Goal: Task Accomplishment & Management: Use online tool/utility

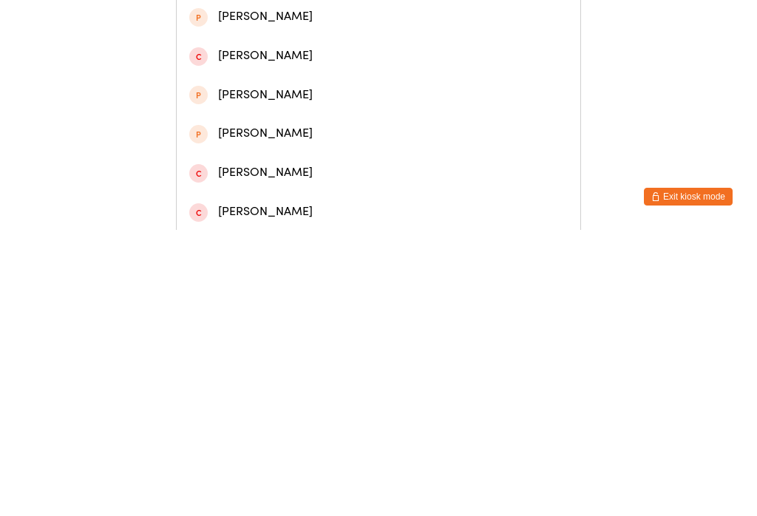
type input "Benja"
click at [267, 79] on div "[PERSON_NAME]" at bounding box center [378, 69] width 378 height 20
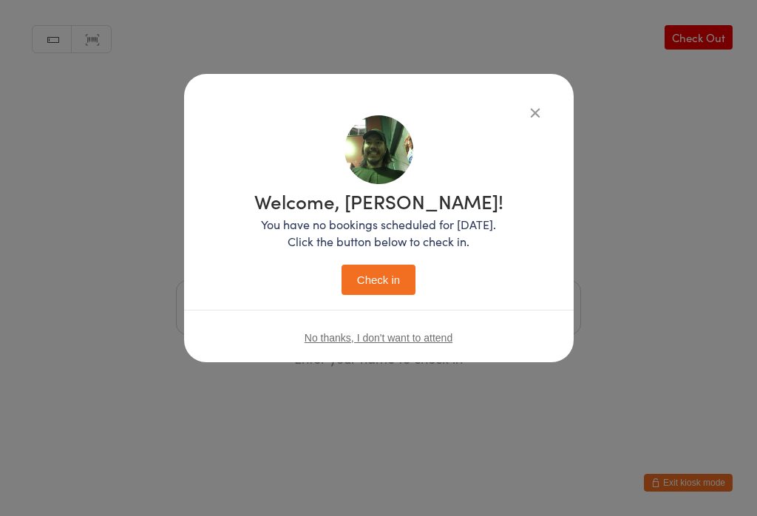
click at [393, 279] on button "Check in" at bounding box center [379, 280] width 74 height 30
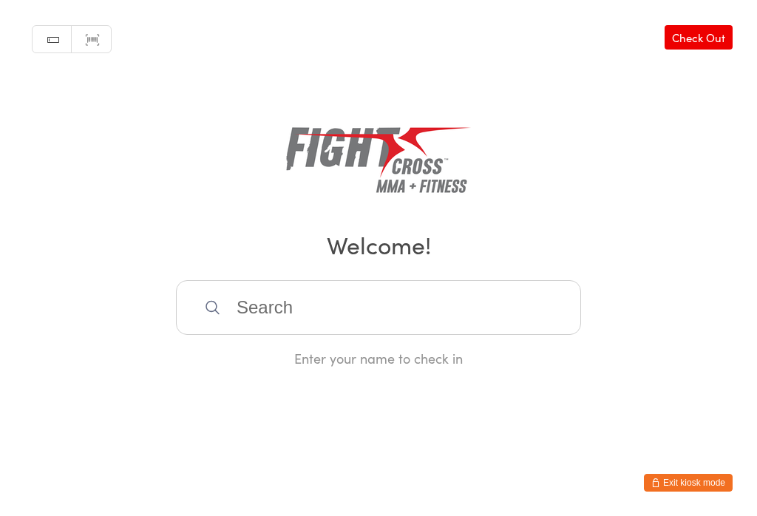
click at [347, 313] on input "search" at bounding box center [378, 307] width 405 height 55
click at [580, 112] on div "Manual search Scanner input Check Out Welcome! Enter your name to check in" at bounding box center [378, 183] width 757 height 367
click at [384, 306] on input "search" at bounding box center [378, 307] width 405 height 55
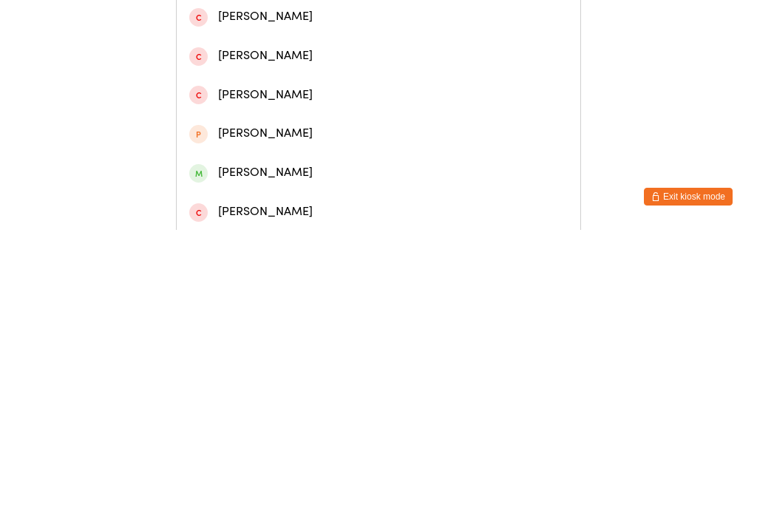
type input "Corey mac"
click at [330, 70] on div "[PERSON_NAME]" at bounding box center [378, 69] width 378 height 20
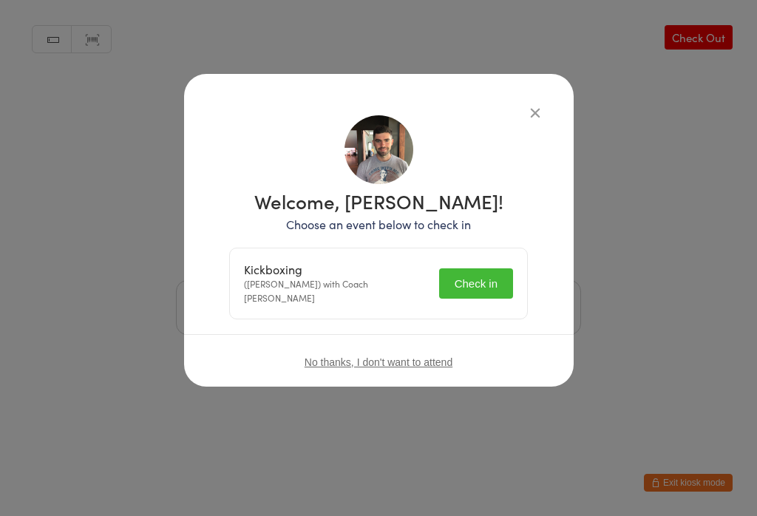
click at [480, 290] on button "Check in" at bounding box center [476, 283] width 74 height 30
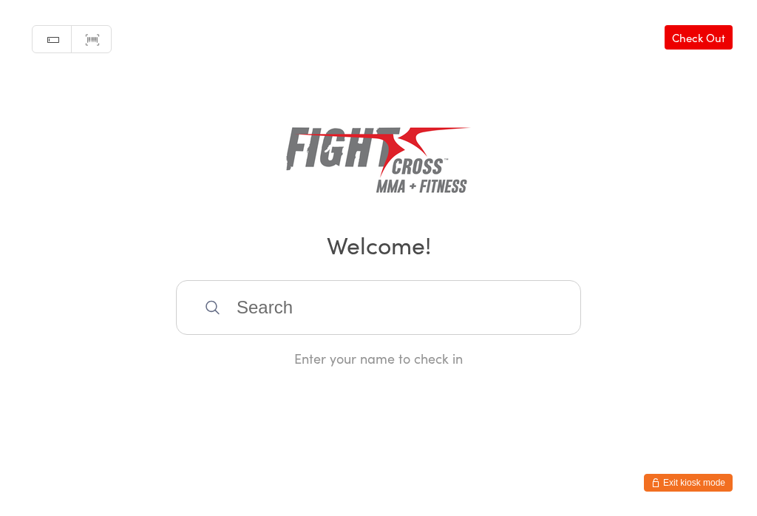
click at [256, 313] on input "search" at bounding box center [378, 307] width 405 height 55
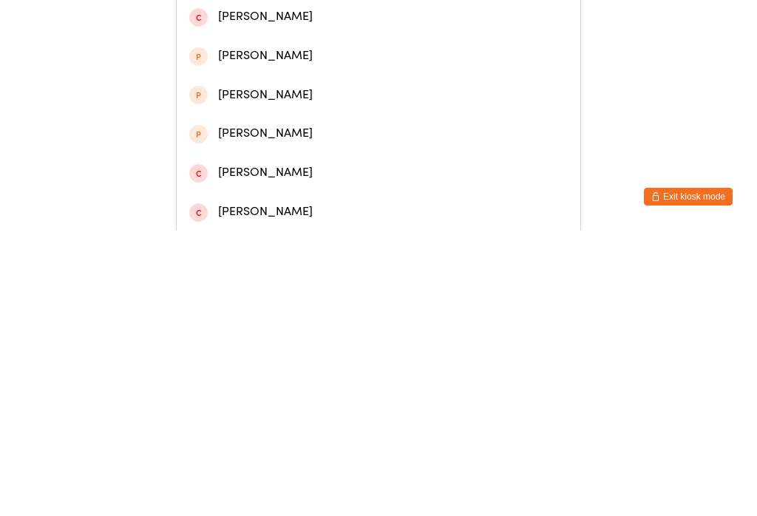
type input "Cam"
click at [223, 157] on div "[PERSON_NAME]" at bounding box center [378, 147] width 378 height 20
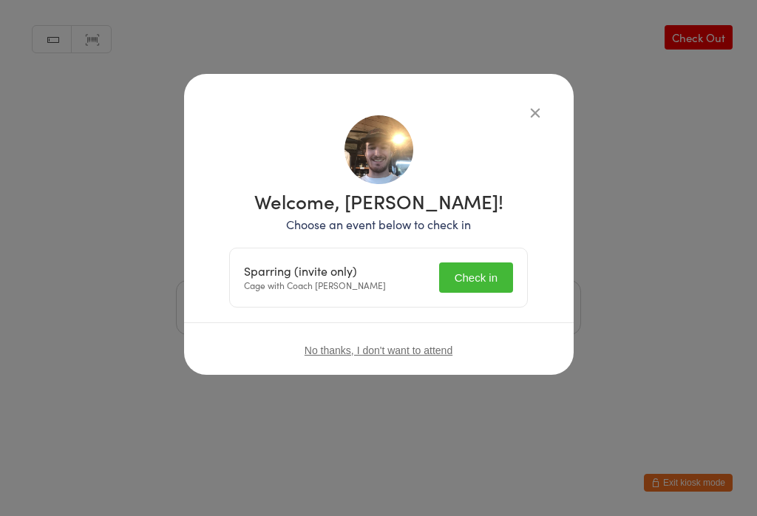
click at [473, 293] on button "Check in" at bounding box center [476, 277] width 74 height 30
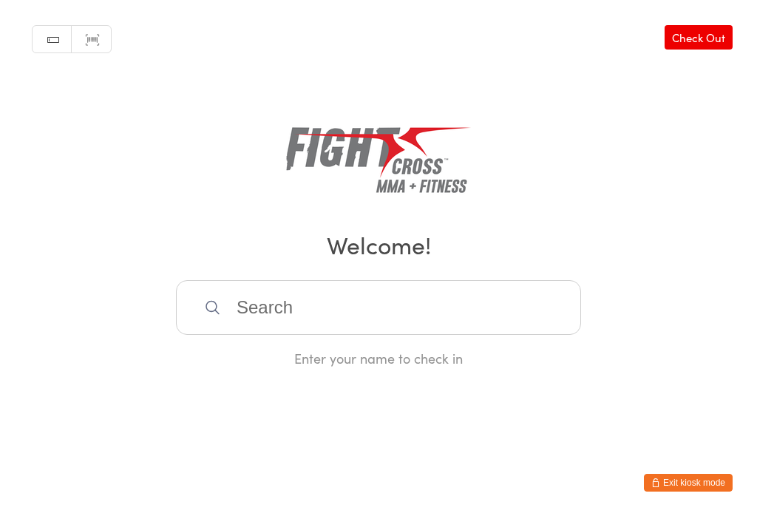
click at [276, 335] on input "search" at bounding box center [378, 307] width 405 height 55
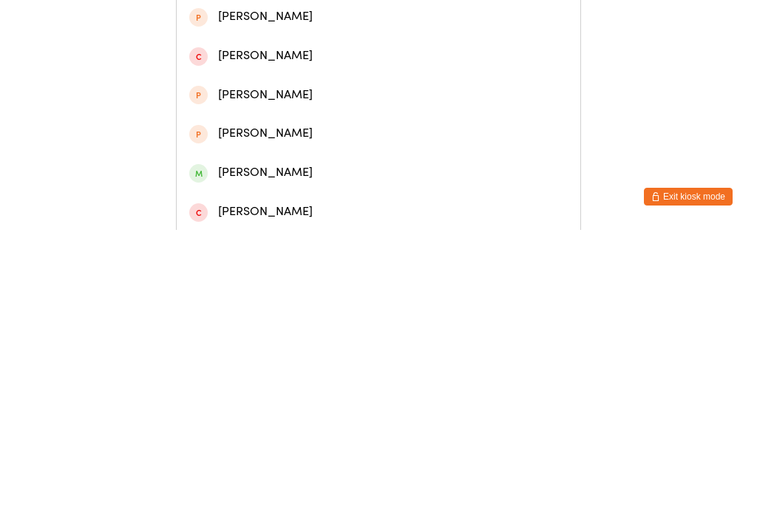
type input "Angus"
click at [228, 71] on div "[PERSON_NAME]" at bounding box center [378, 69] width 378 height 20
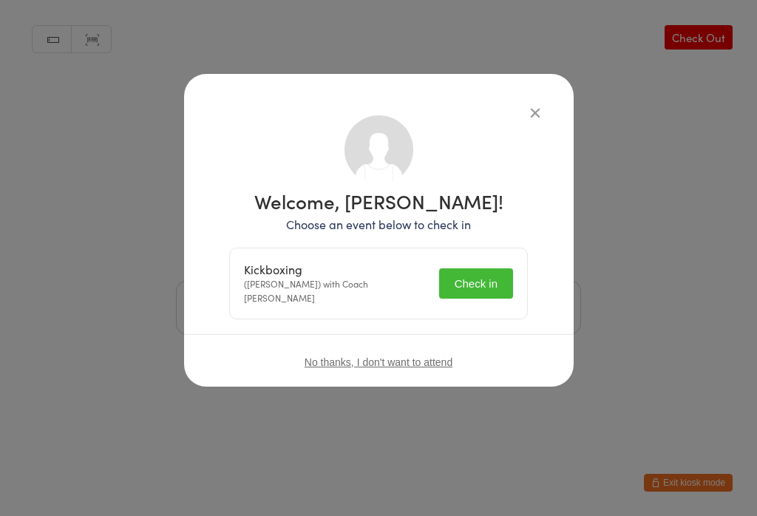
click at [475, 273] on button "Check in" at bounding box center [476, 283] width 74 height 30
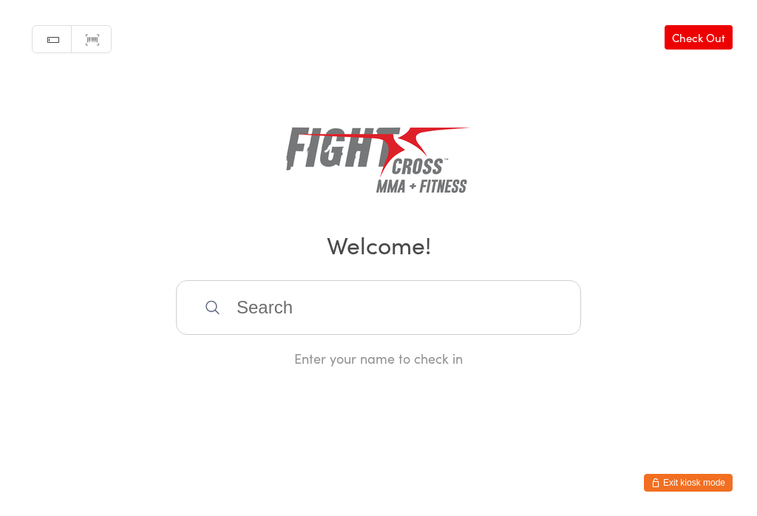
click at [275, 305] on input "search" at bounding box center [378, 307] width 405 height 55
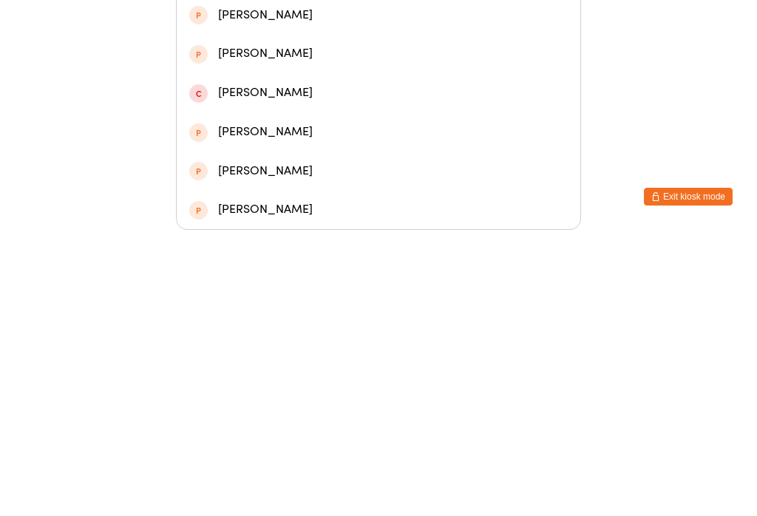
type input "Lucas"
click at [343, 135] on div "[PERSON_NAME]" at bounding box center [378, 145] width 378 height 20
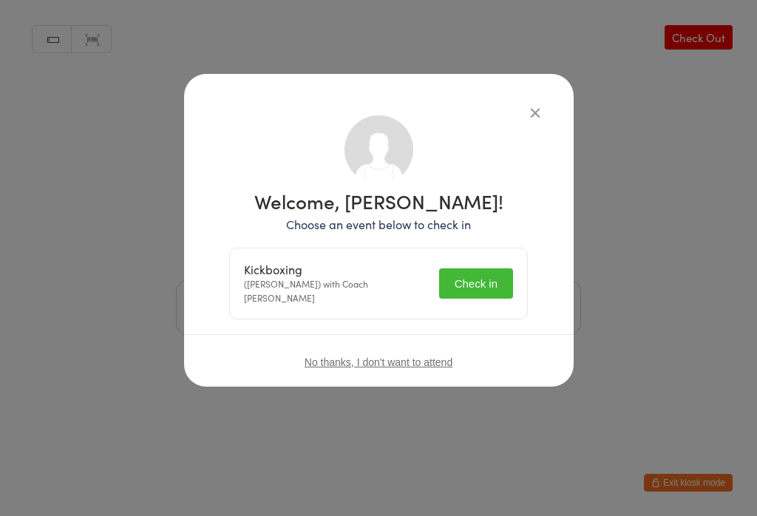
click at [498, 276] on button "Check in" at bounding box center [476, 283] width 74 height 30
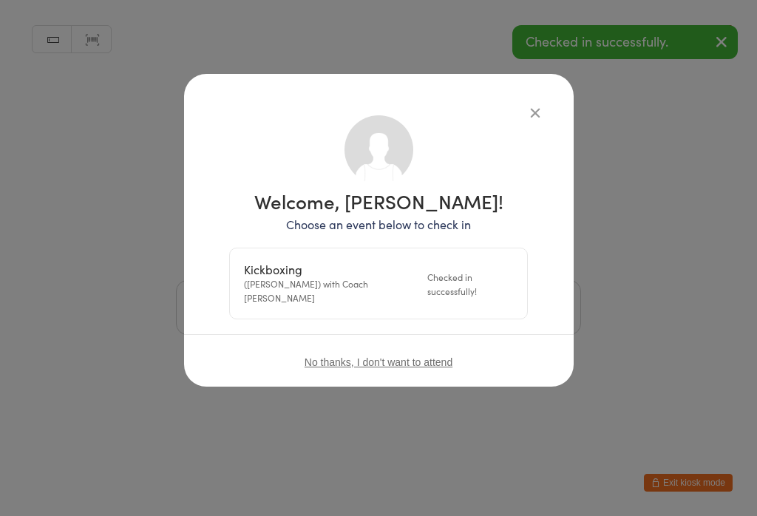
click at [537, 111] on button "button" at bounding box center [535, 112] width 18 height 18
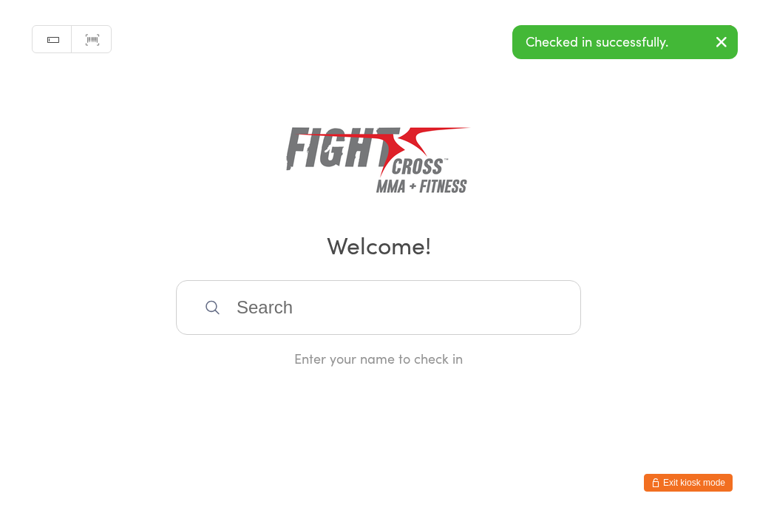
click at [489, 334] on input "search" at bounding box center [378, 307] width 405 height 55
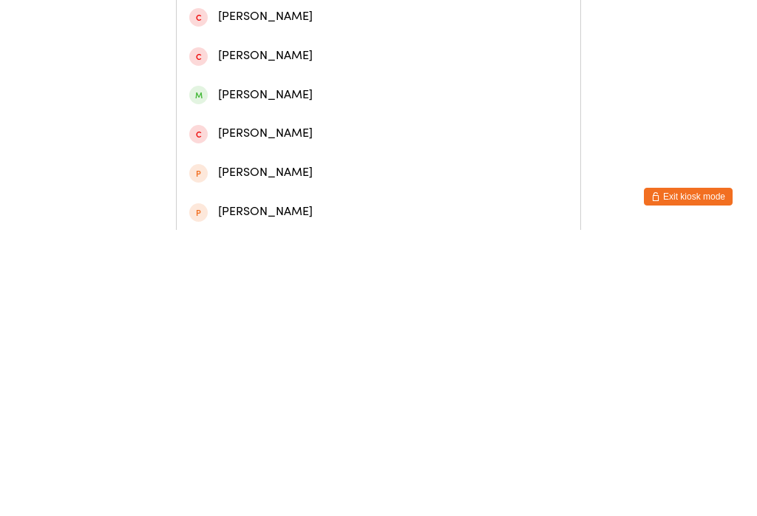
type input "Patrick k"
click at [308, 196] on div "[PERSON_NAME]" at bounding box center [378, 186] width 378 height 20
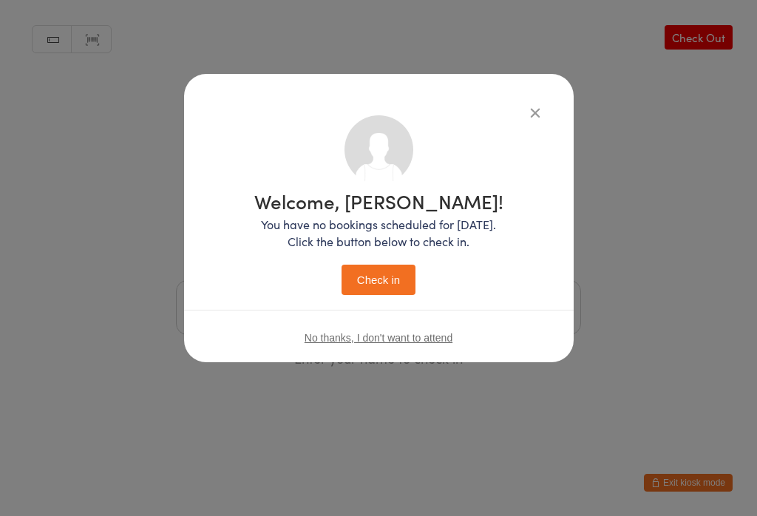
click at [395, 280] on button "Check in" at bounding box center [379, 280] width 74 height 30
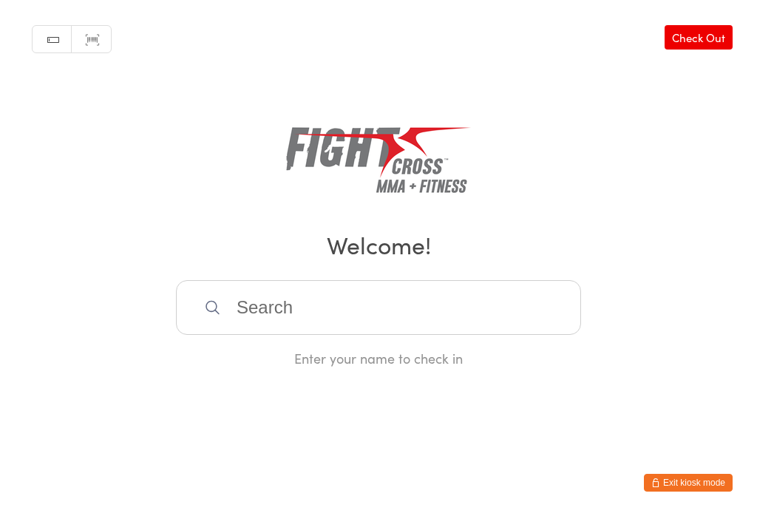
click at [405, 322] on input "search" at bounding box center [378, 307] width 405 height 55
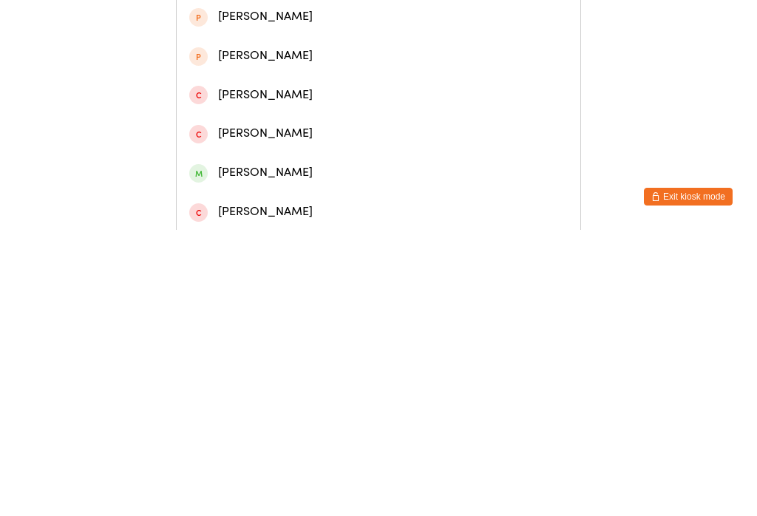
click at [419, 49] on input "Claudi" at bounding box center [378, 21] width 405 height 55
type input "Claudi"
click at [445, 69] on div "[PERSON_NAME]" at bounding box center [378, 69] width 378 height 20
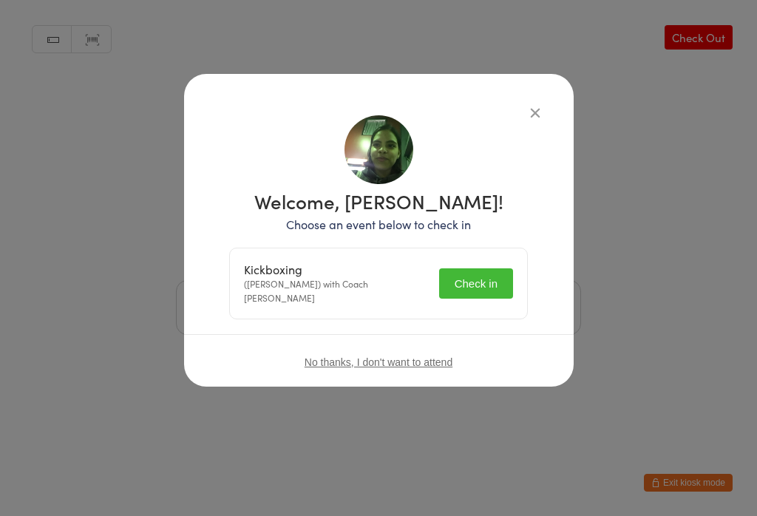
click at [475, 271] on button "Check in" at bounding box center [476, 283] width 74 height 30
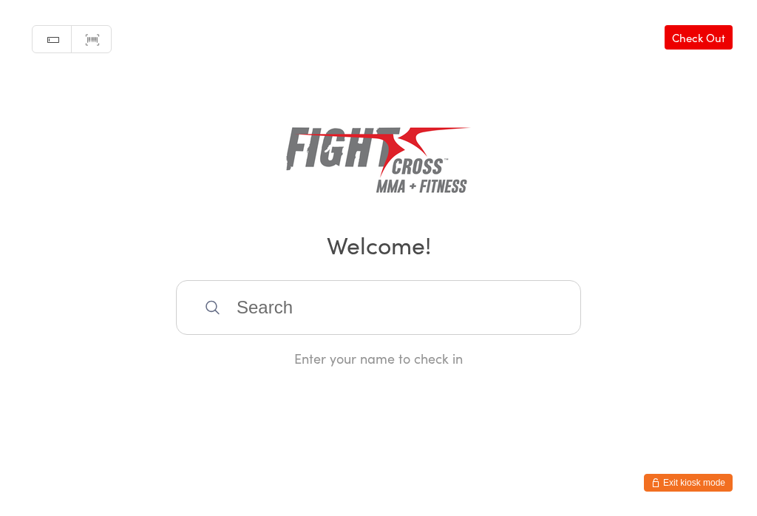
click at [412, 310] on input "search" at bounding box center [378, 307] width 405 height 55
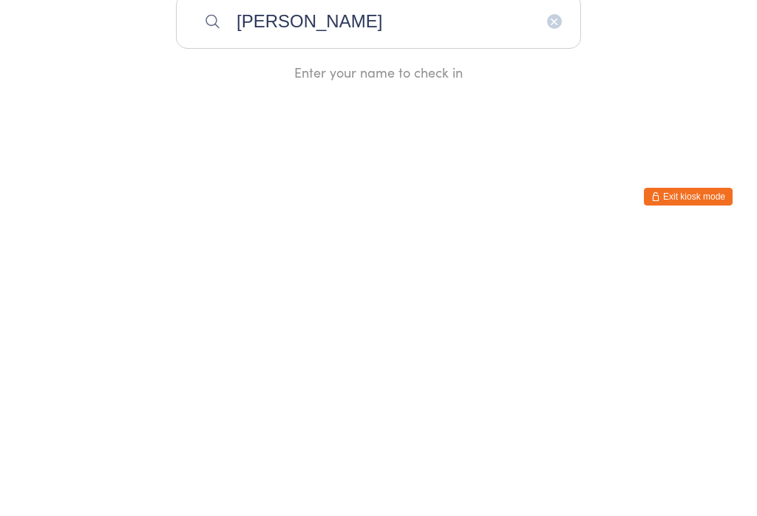
type input "Ben haigh"
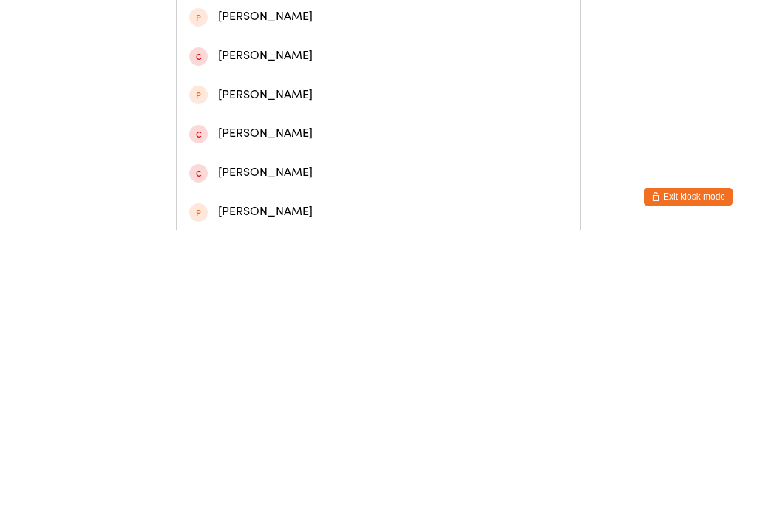
click at [320, 79] on div "[PERSON_NAME]" at bounding box center [378, 69] width 378 height 20
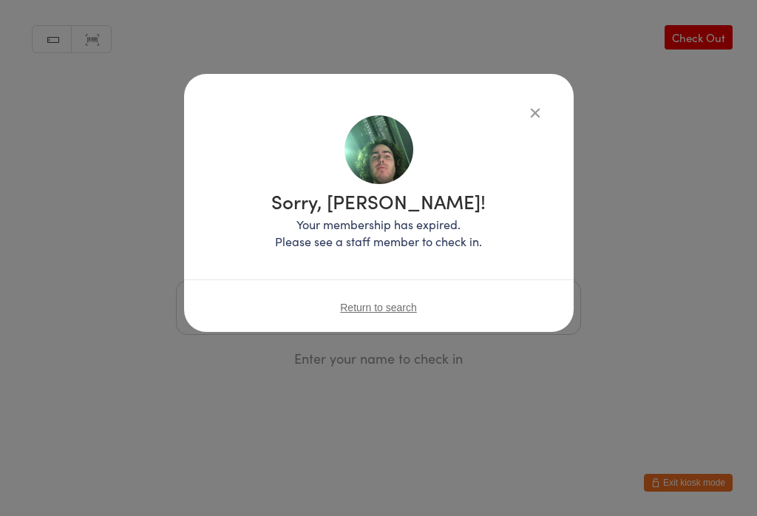
click at [514, 95] on div "Sorry, Ben Haigh! Your membership has expired. Please see a staff member to che…" at bounding box center [379, 203] width 390 height 258
click at [527, 116] on icon "button" at bounding box center [535, 112] width 16 height 16
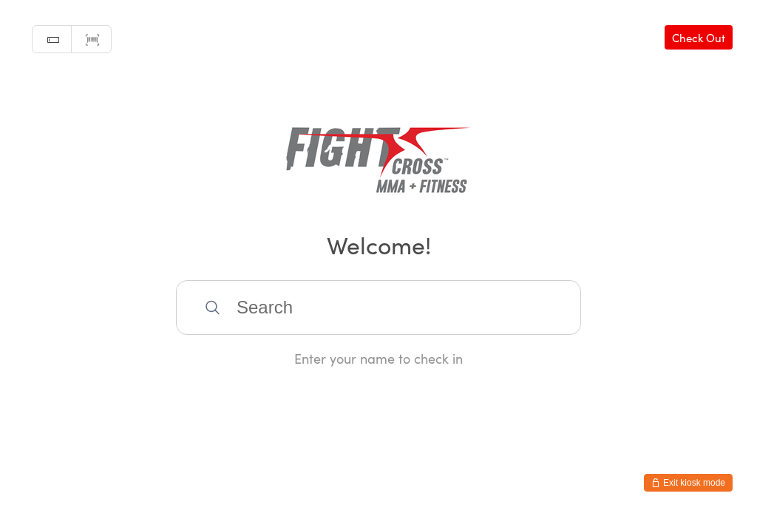
click at [226, 319] on input "search" at bounding box center [378, 307] width 405 height 55
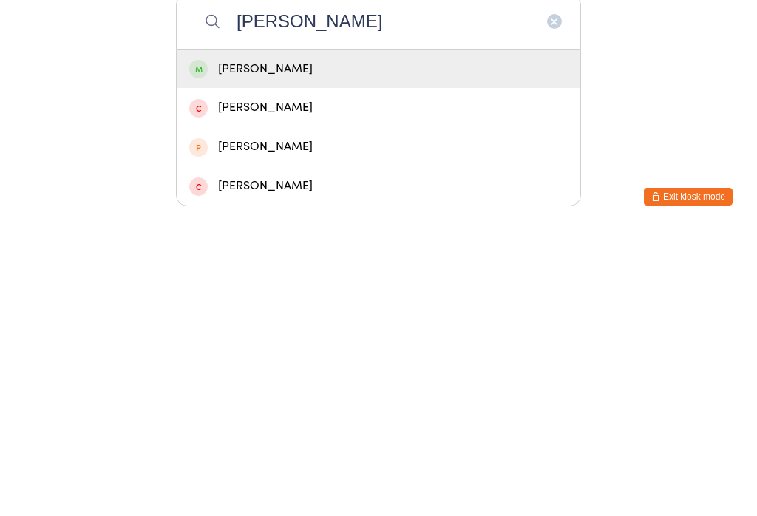
type input "Troy"
click at [231, 345] on div "[PERSON_NAME]" at bounding box center [378, 355] width 378 height 20
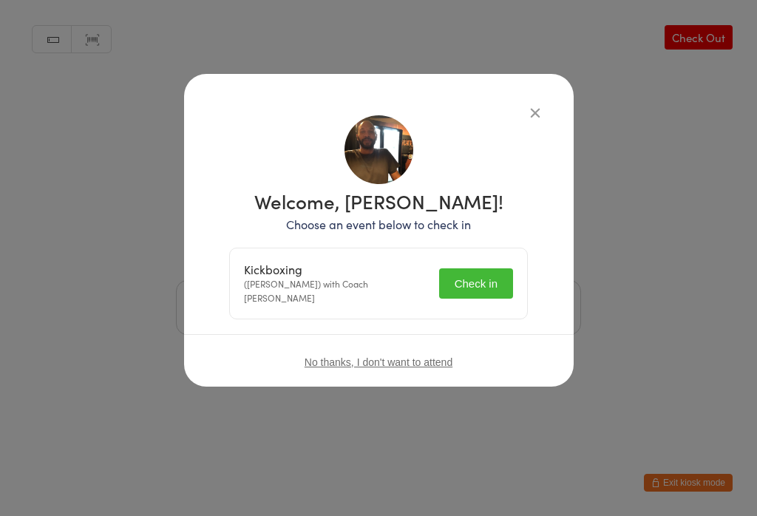
click at [445, 268] on button "Check in" at bounding box center [476, 283] width 74 height 30
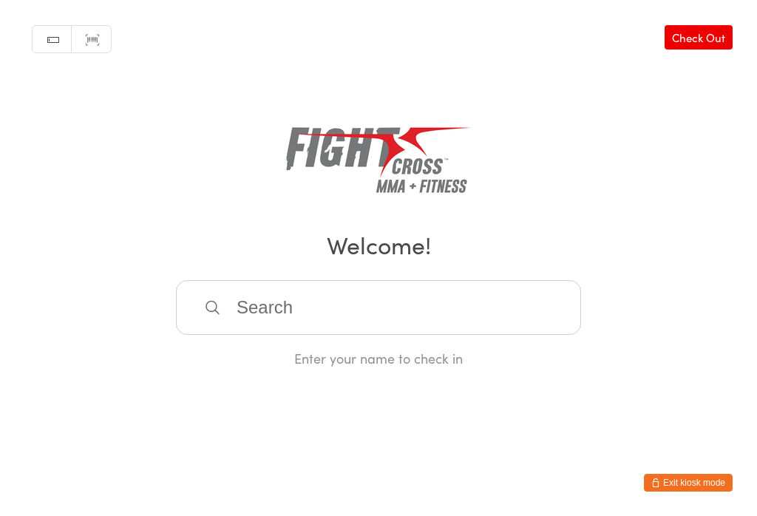
click at [250, 307] on input "search" at bounding box center [378, 307] width 405 height 55
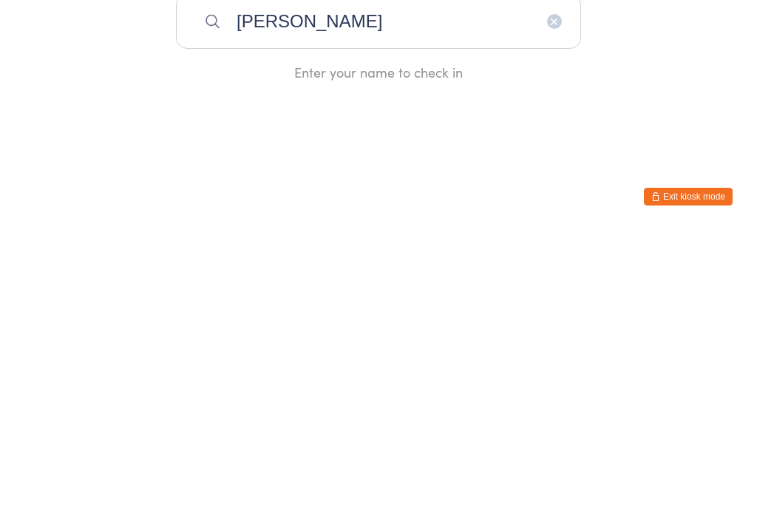
type input "Jonathon price"
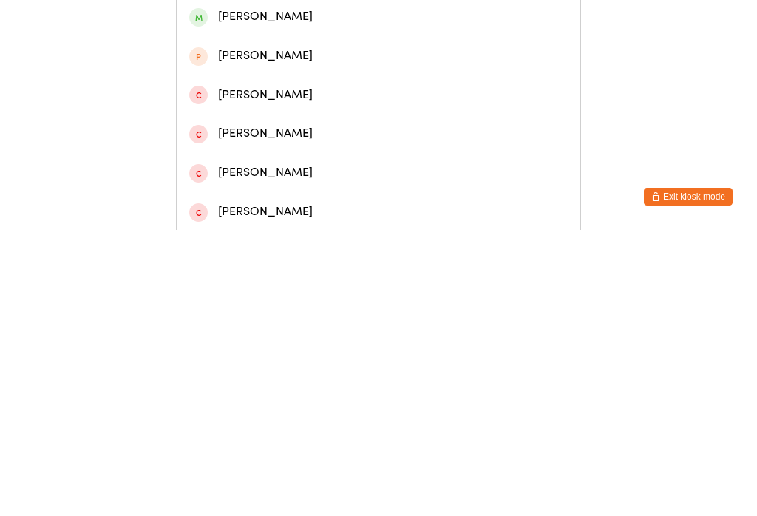
click at [230, 69] on div "[PERSON_NAME]" at bounding box center [378, 69] width 378 height 20
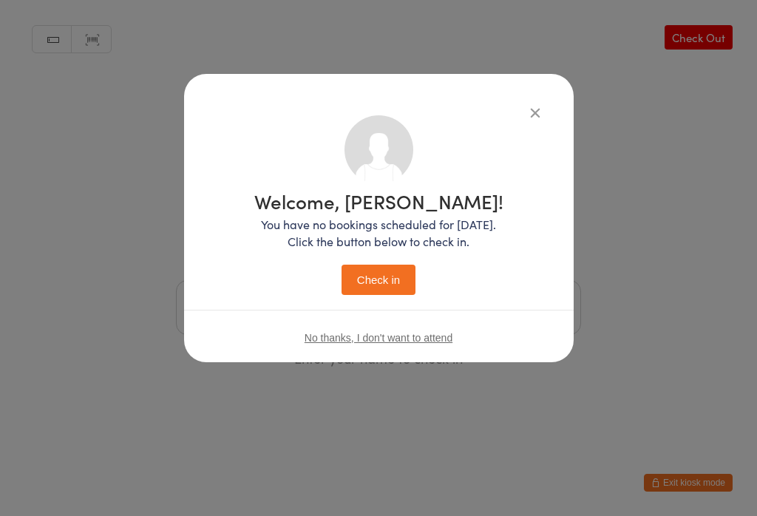
click at [378, 265] on button "Check in" at bounding box center [379, 280] width 74 height 30
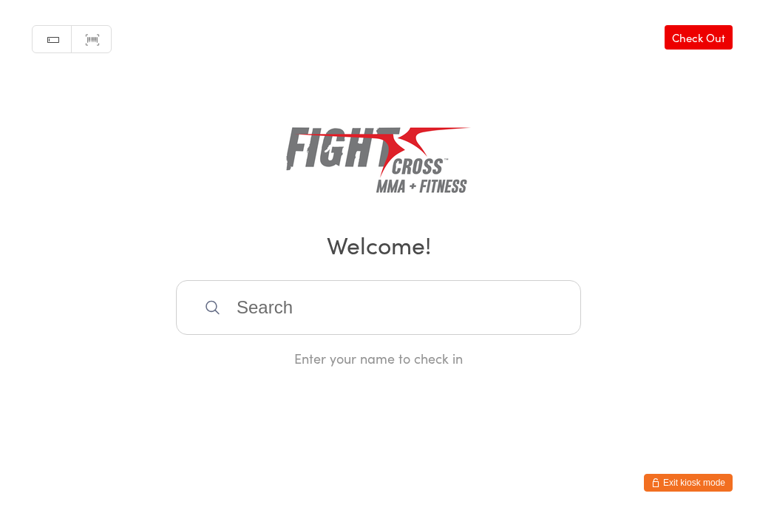
click at [693, 483] on button "Exit kiosk mode" at bounding box center [688, 483] width 89 height 18
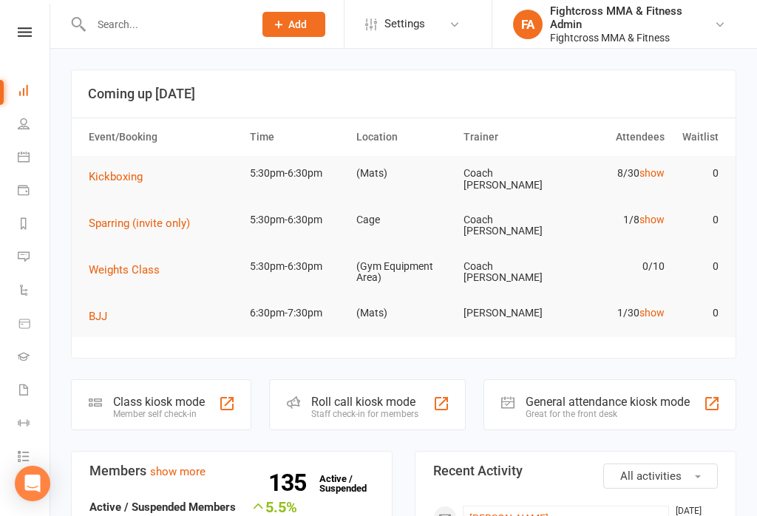
click at [150, 20] on input "text" at bounding box center [164, 24] width 157 height 21
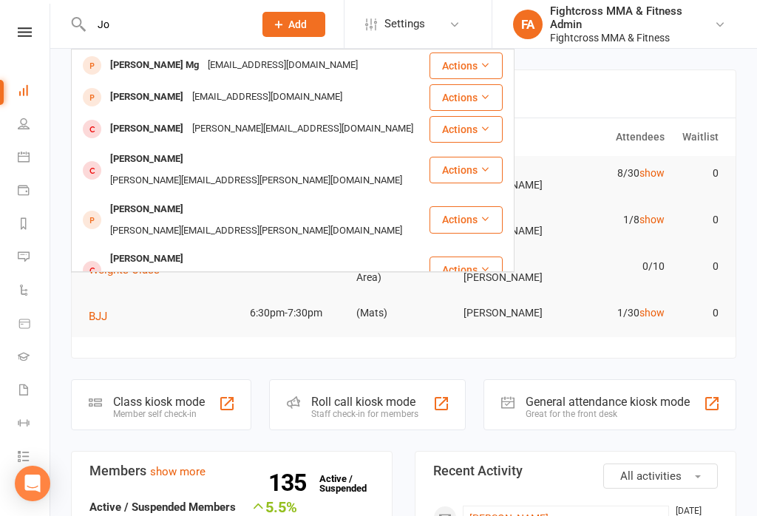
type input "Jo"
click at [19, 36] on icon at bounding box center [25, 32] width 14 height 10
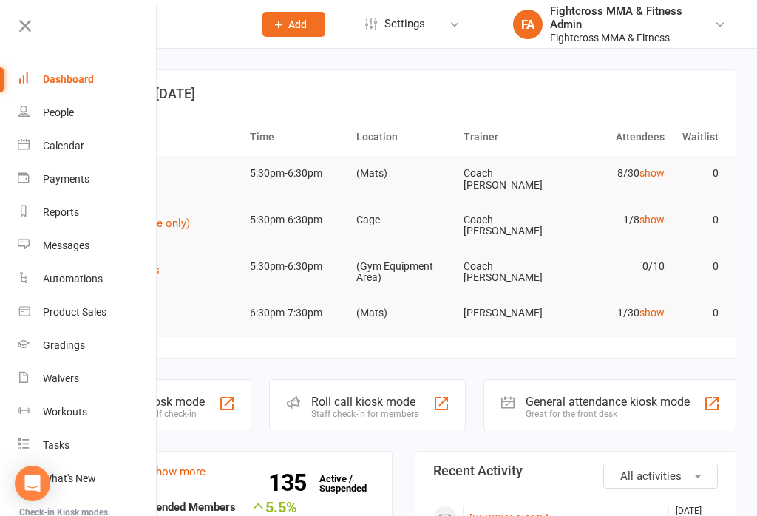
click at [61, 75] on div "Dashboard" at bounding box center [68, 79] width 51 height 12
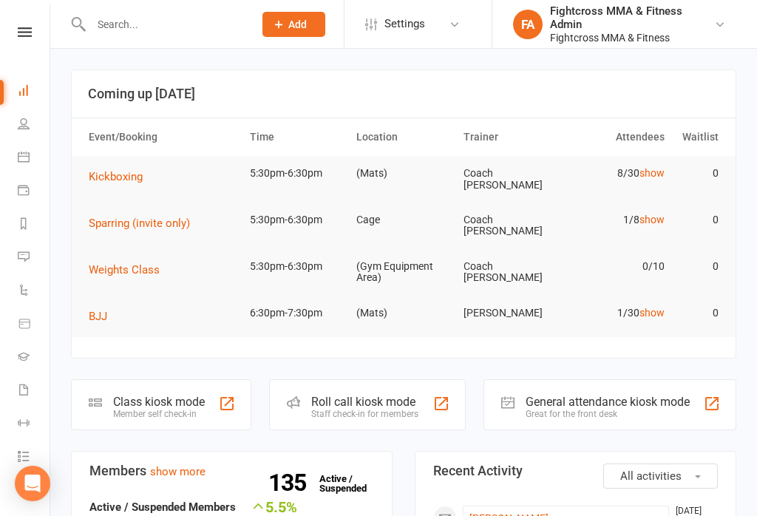
click at [594, 409] on div "Great for the front desk" at bounding box center [608, 414] width 164 height 10
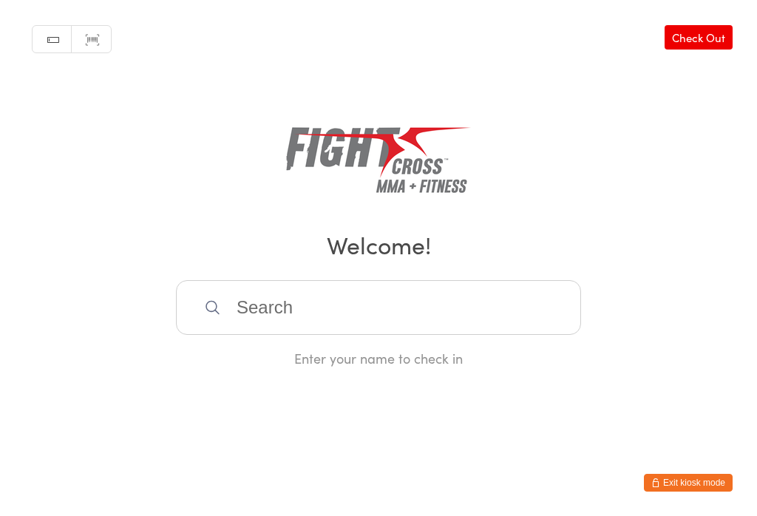
click at [690, 489] on button "Exit kiosk mode" at bounding box center [688, 483] width 89 height 18
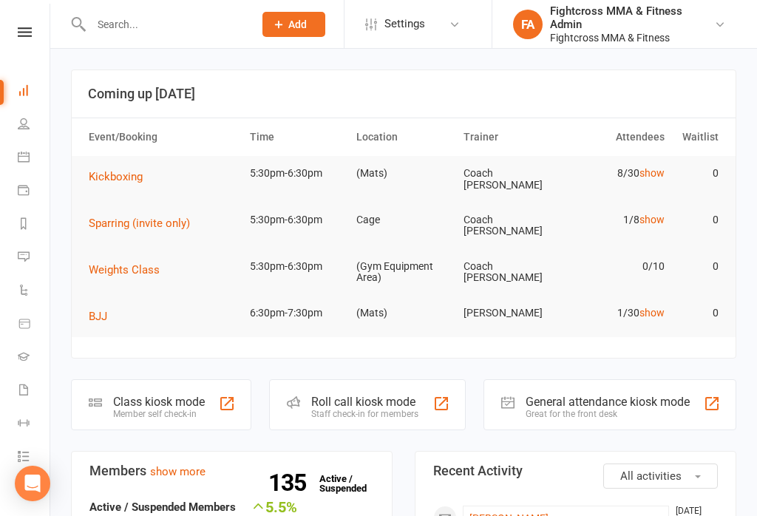
click at [132, 26] on input "text" at bounding box center [164, 24] width 157 height 21
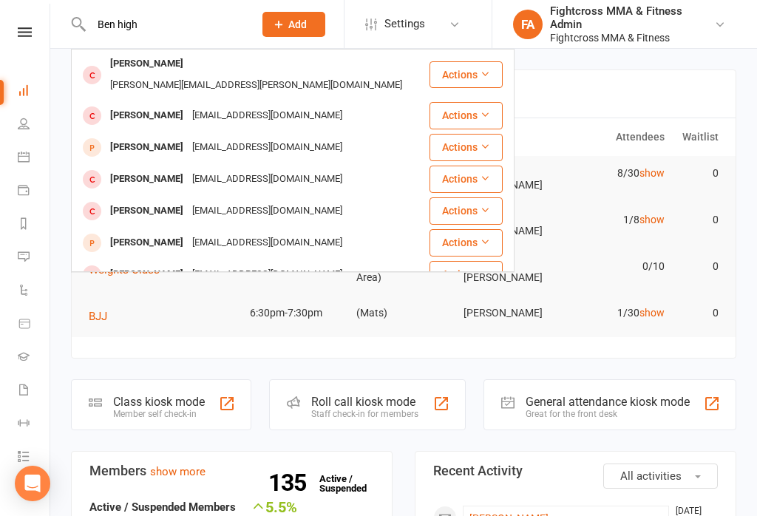
type input "Ben high"
click at [147, 64] on div "Ben Haigh" at bounding box center [147, 63] width 82 height 21
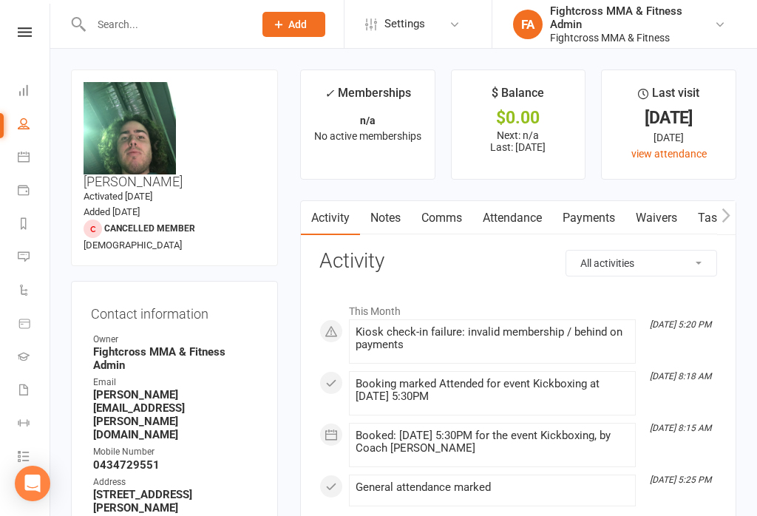
click at [664, 215] on link "Waivers" at bounding box center [656, 218] width 62 height 34
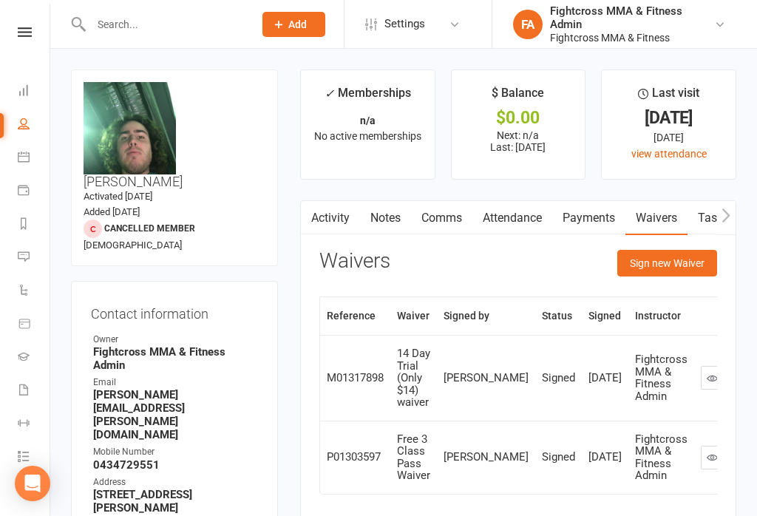
click at [670, 262] on button "Sign new Waiver" at bounding box center [667, 263] width 100 height 27
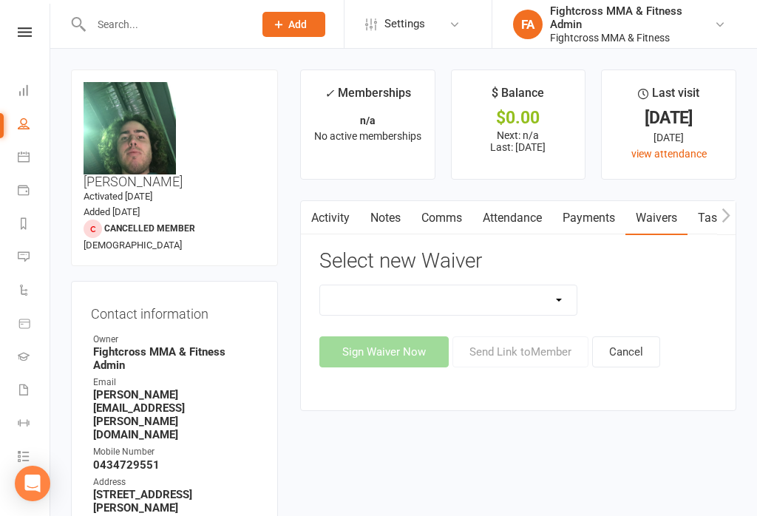
click at [563, 294] on select "10 Class Pass Membership Waiver 14 Day Trial Membership Waiver 14 Day Trial (On…" at bounding box center [448, 300] width 256 height 30
select select "7412"
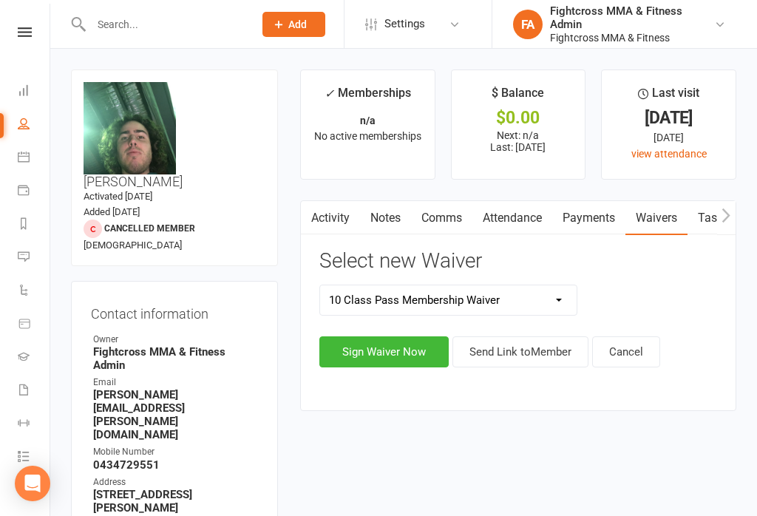
click at [380, 344] on button "Sign Waiver Now" at bounding box center [383, 351] width 129 height 31
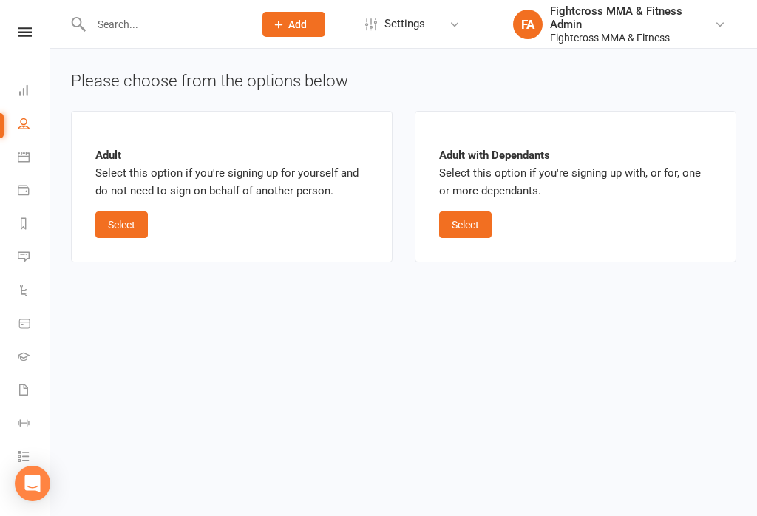
click at [122, 233] on button "Select" at bounding box center [121, 224] width 52 height 27
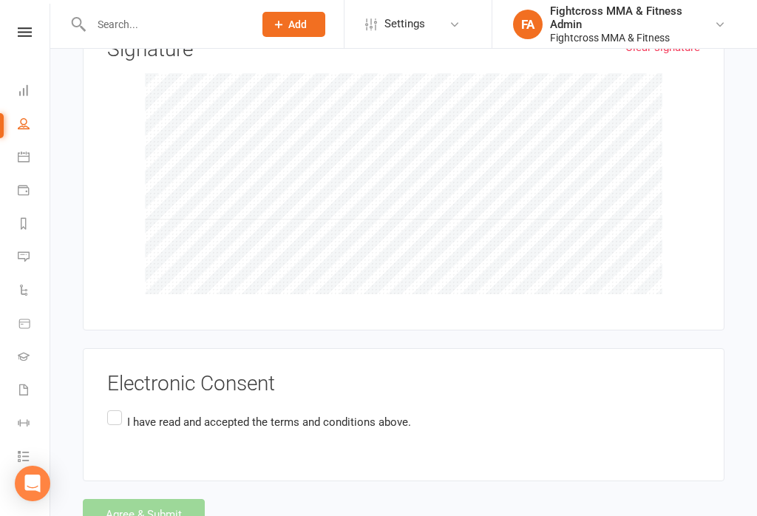
scroll to position [2100, 0]
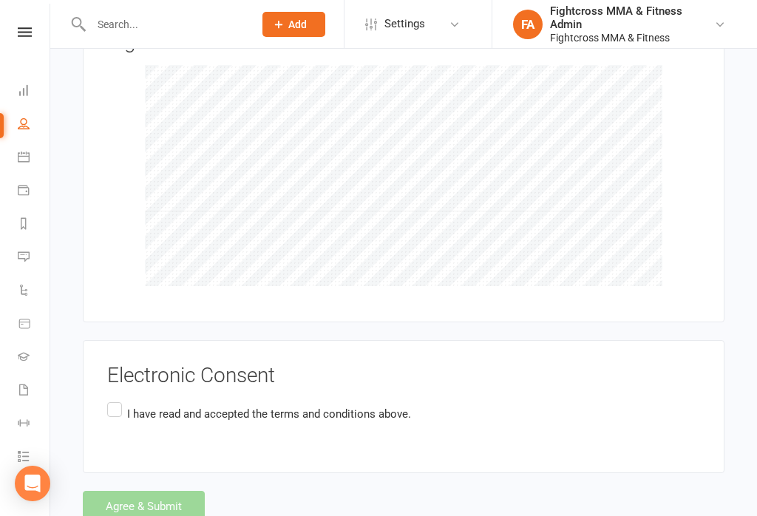
click at [111, 399] on label "I have read and accepted the terms and conditions above." at bounding box center [259, 413] width 304 height 29
click at [111, 399] on input "I have read and accepted the terms and conditions above." at bounding box center [112, 399] width 10 height 0
click at [160, 491] on button "Agree & Submit" at bounding box center [144, 506] width 122 height 31
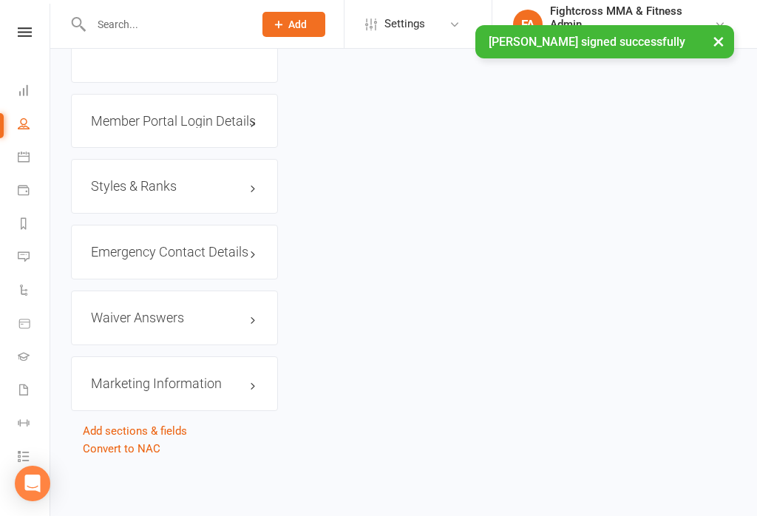
click at [19, 33] on icon at bounding box center [25, 32] width 14 height 10
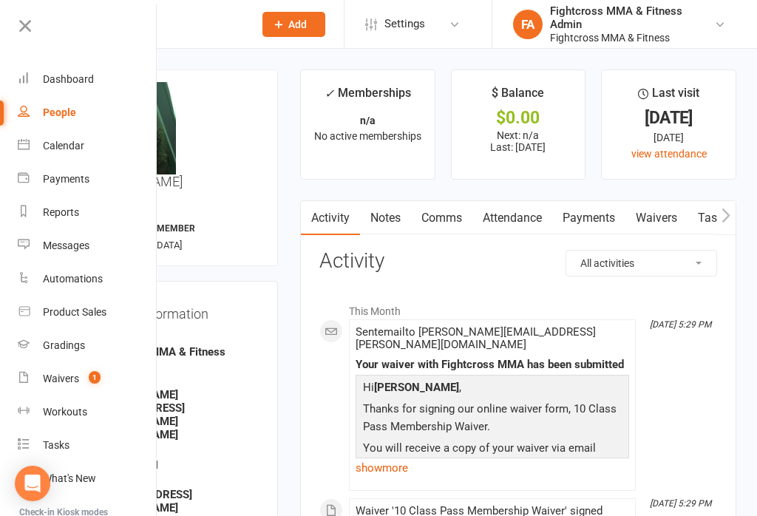
click at [25, 22] on icon at bounding box center [25, 26] width 21 height 21
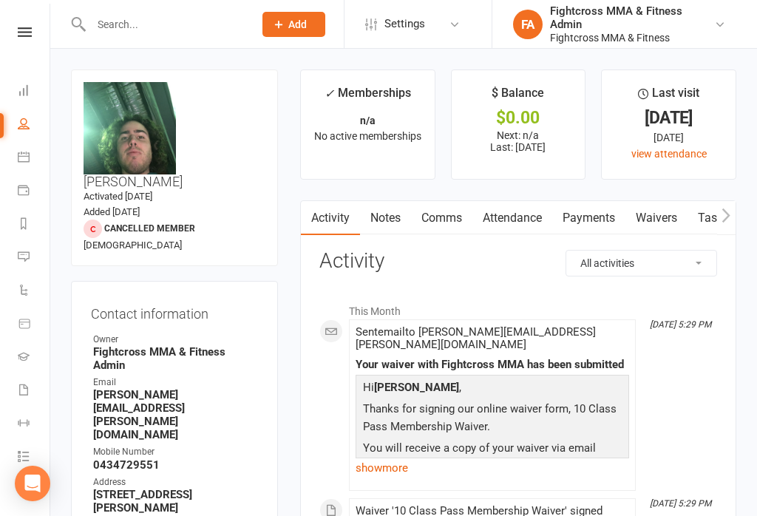
click at [27, 29] on icon at bounding box center [25, 32] width 14 height 10
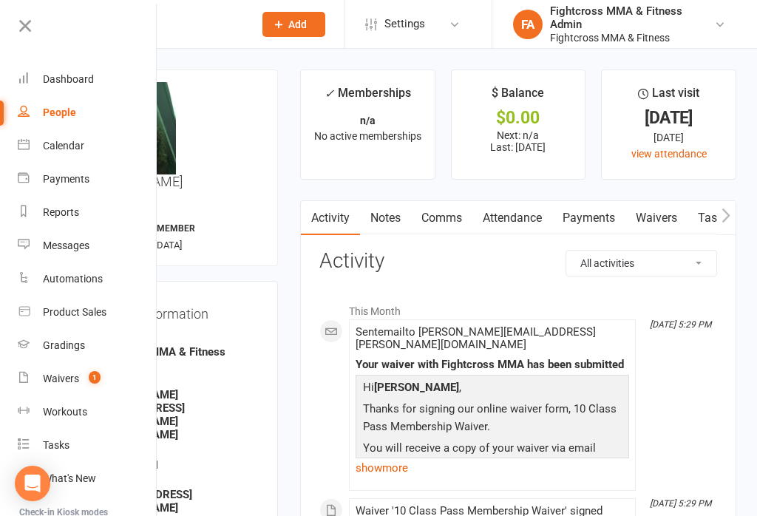
click at [74, 76] on div "Dashboard" at bounding box center [68, 79] width 51 height 12
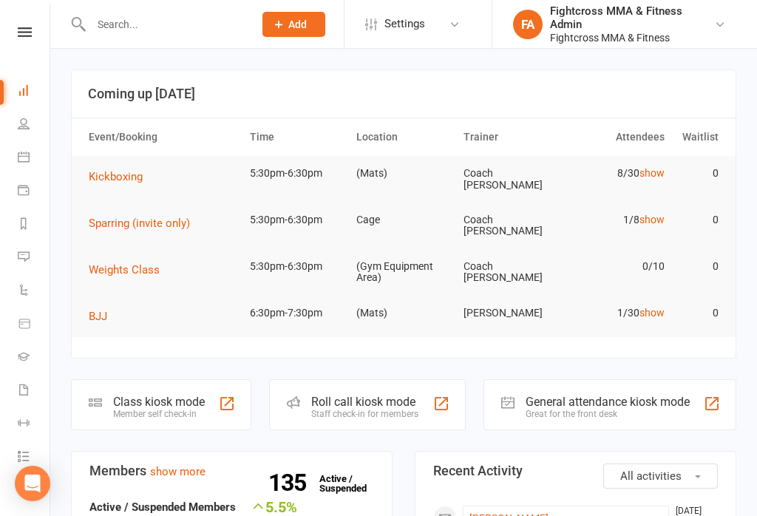
click at [597, 395] on div "General attendance kiosk mode" at bounding box center [608, 402] width 164 height 14
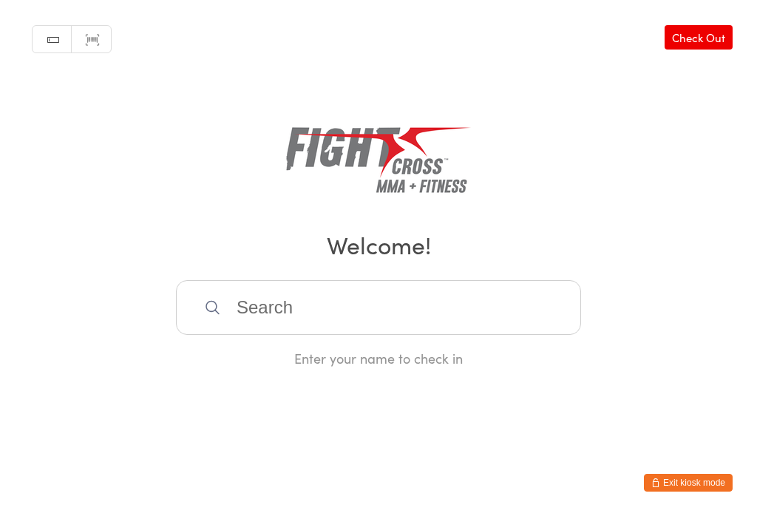
click at [305, 335] on input "search" at bounding box center [378, 307] width 405 height 55
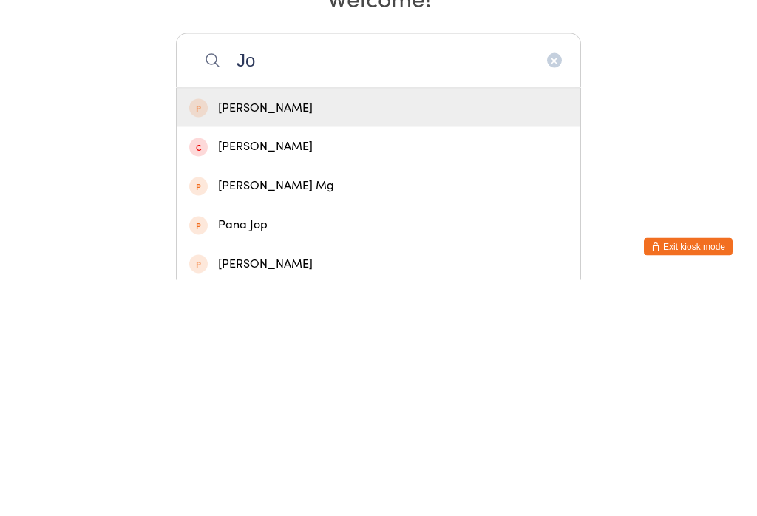
scroll to position [45, 0]
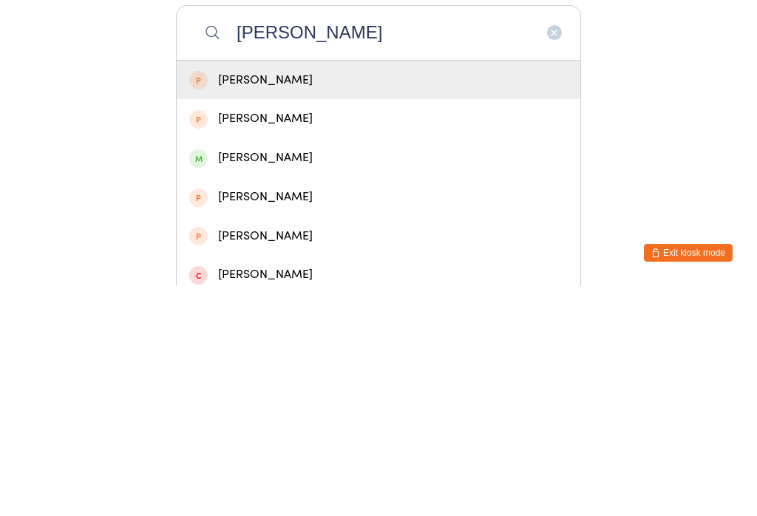
type input "Josh"
click at [240, 378] on div "Josh Saal" at bounding box center [378, 388] width 378 height 20
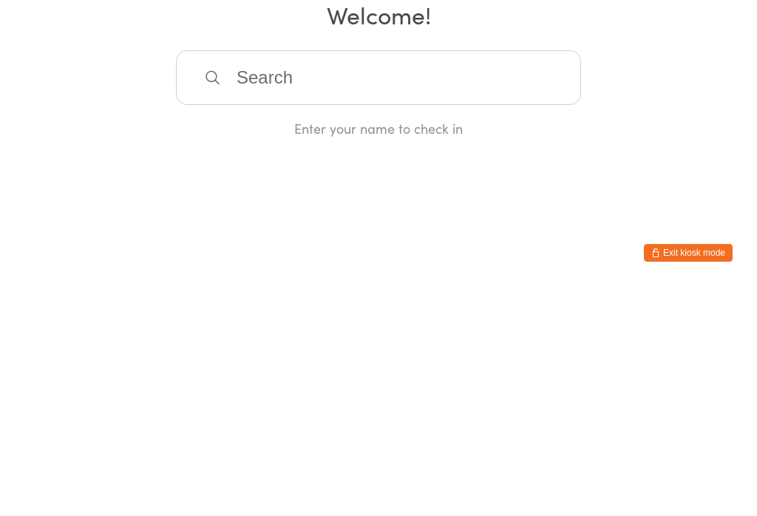
scroll to position [0, 0]
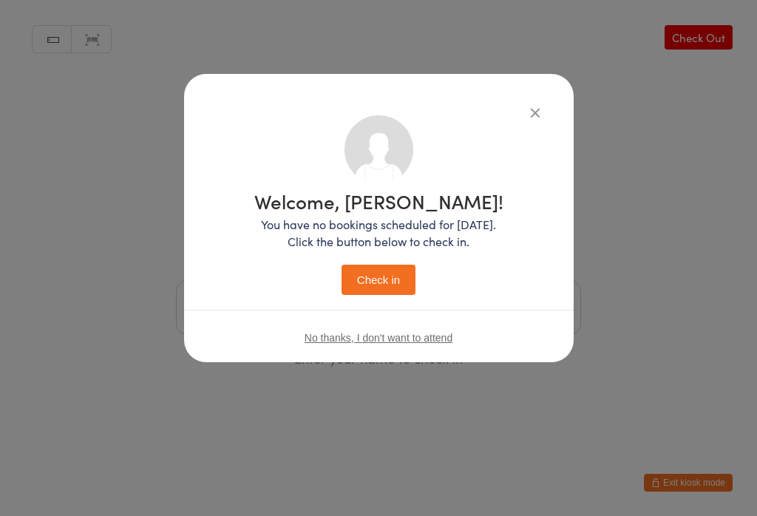
click at [364, 277] on button "Check in" at bounding box center [379, 280] width 74 height 30
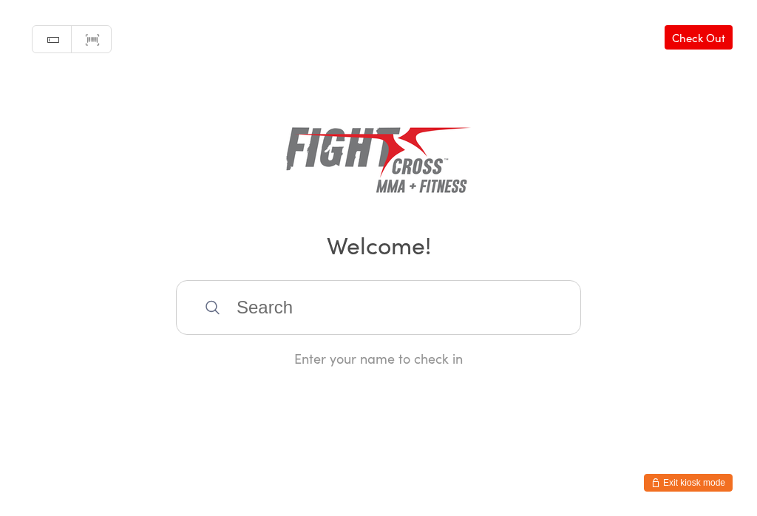
click at [381, 304] on input "search" at bounding box center [378, 307] width 405 height 55
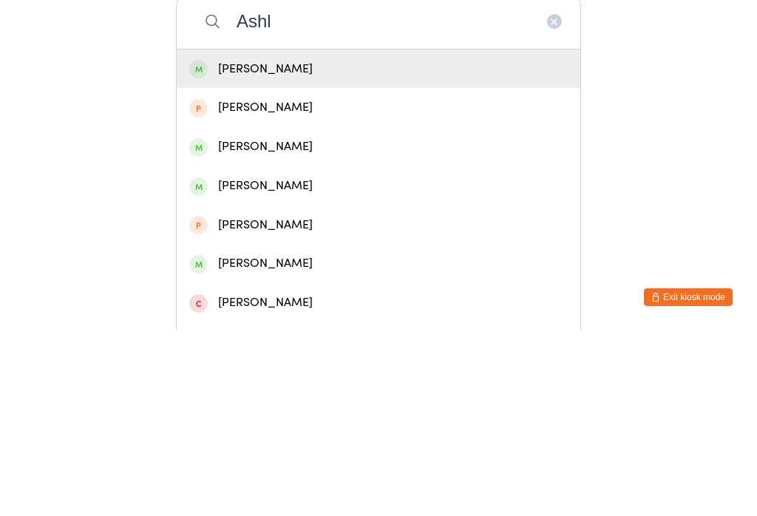
scroll to position [105, 0]
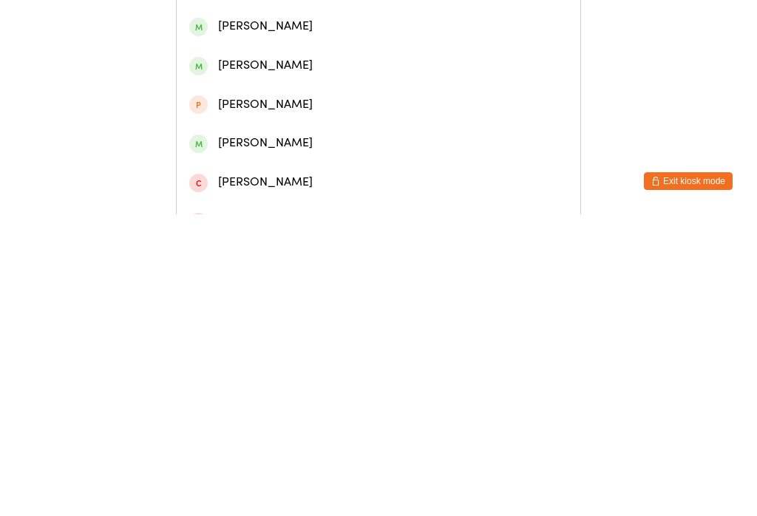
type input "Ashl"
click at [330, 435] on div "Ashley Macqueen" at bounding box center [378, 445] width 378 height 20
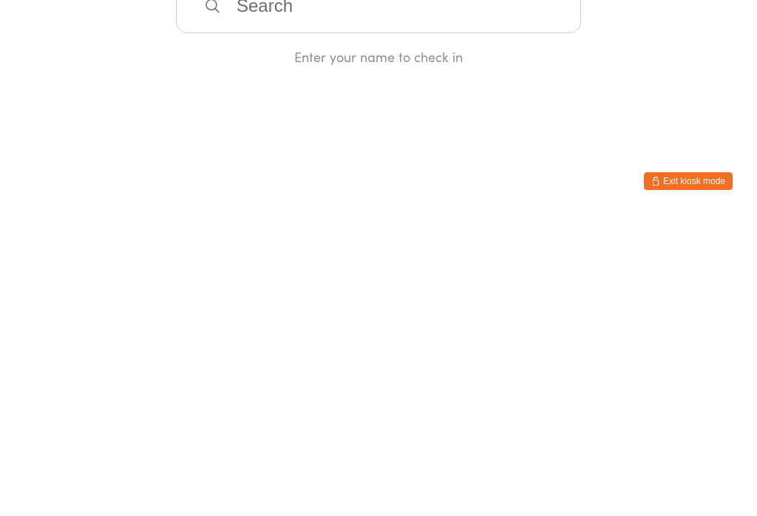
scroll to position [0, 0]
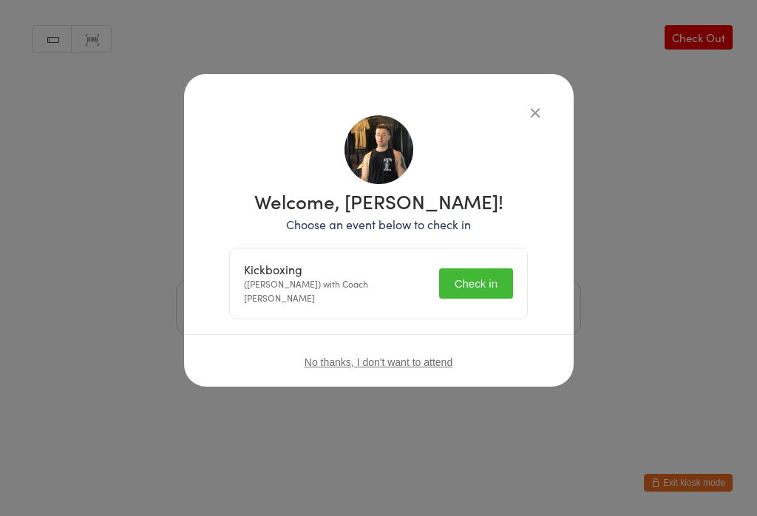
click at [489, 293] on button "Check in" at bounding box center [476, 283] width 74 height 30
